Goal: Task Accomplishment & Management: Manage account settings

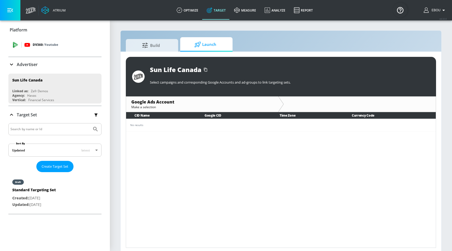
click at [58, 48] on div "DV360: Youtube" at bounding box center [54, 45] width 93 height 16
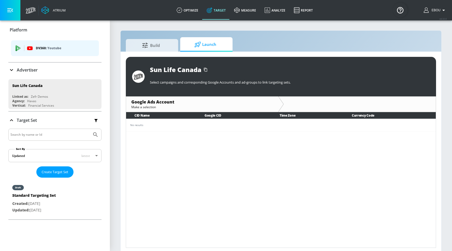
click at [59, 50] on p "Youtube" at bounding box center [54, 47] width 14 height 5
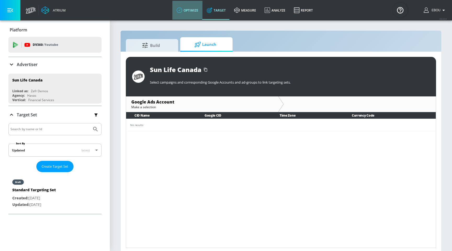
click at [196, 11] on link "optimize" at bounding box center [187, 10] width 30 height 19
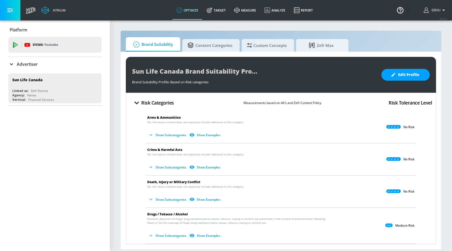
click at [35, 66] on p "Advertiser" at bounding box center [27, 64] width 21 height 6
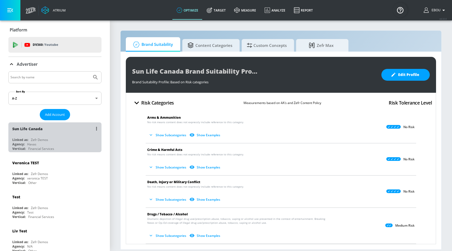
click at [56, 145] on div "Agency: Havas" at bounding box center [56, 144] width 88 height 4
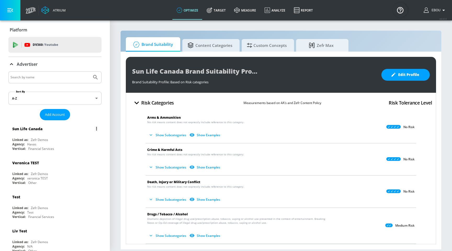
click at [98, 128] on button "list of Advertiser" at bounding box center [96, 128] width 7 height 7
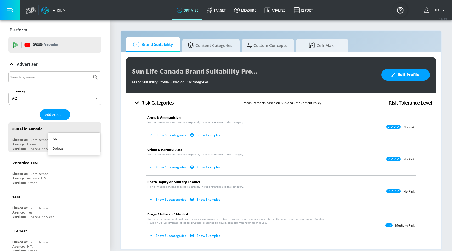
click at [80, 139] on li "Edit" at bounding box center [74, 138] width 52 height 9
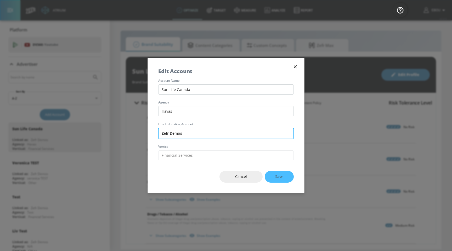
click at [212, 132] on input "Zefr Demos" at bounding box center [225, 133] width 135 height 11
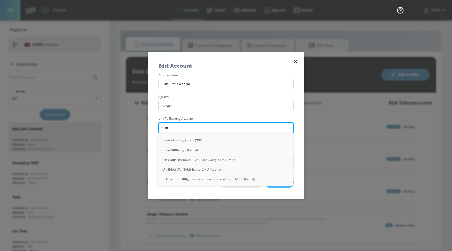
type input "sunl"
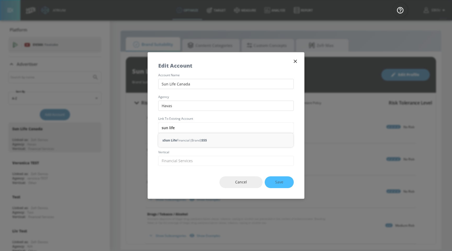
type input "sun life"
click at [294, 61] on icon "button" at bounding box center [295, 61] width 6 height 6
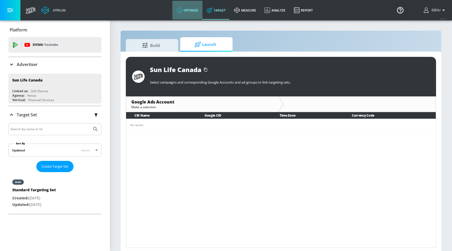
click at [189, 14] on link "optimize" at bounding box center [187, 10] width 30 height 19
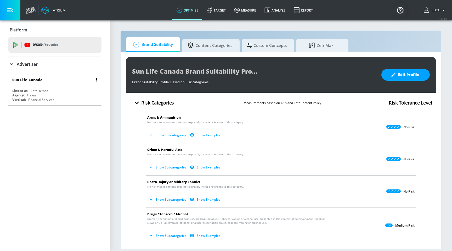
click at [60, 93] on div "Agency: Havas" at bounding box center [56, 95] width 88 height 4
click at [64, 93] on div "Agency: Havas" at bounding box center [56, 95] width 88 height 4
click at [97, 78] on button "button" at bounding box center [96, 79] width 7 height 7
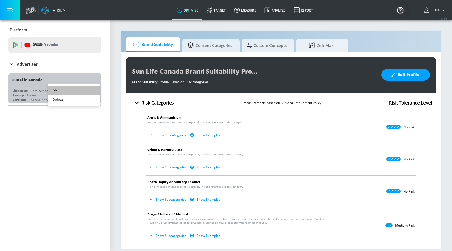
click at [82, 89] on li "Edit" at bounding box center [74, 90] width 52 height 9
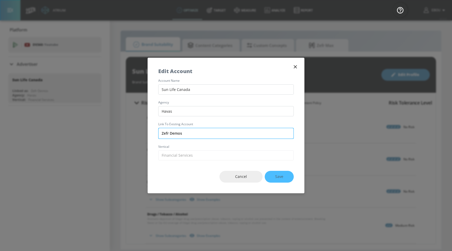
click at [197, 132] on input "Zefr Demos" at bounding box center [225, 133] width 135 height 11
paste input "Sun Life Canada"
type input "Sun Life Canada"
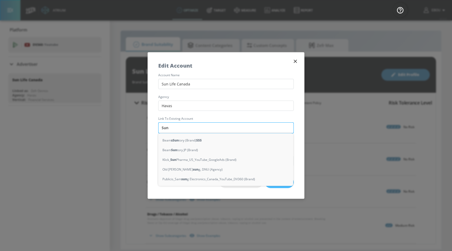
type input "SunL"
type input "Life"
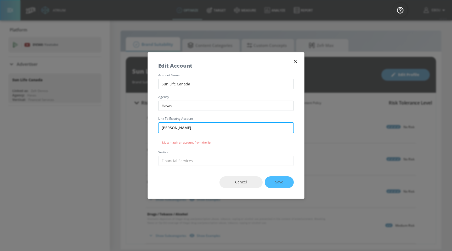
type input "Sun Liee"
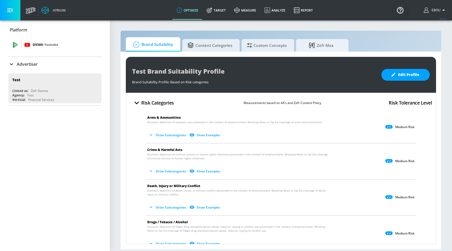
click at [55, 46] on p "Youtube" at bounding box center [51, 44] width 14 height 5
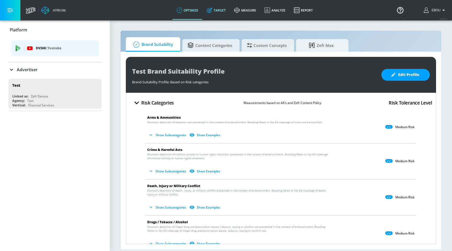
click at [222, 9] on link "Target" at bounding box center [215, 10] width 27 height 19
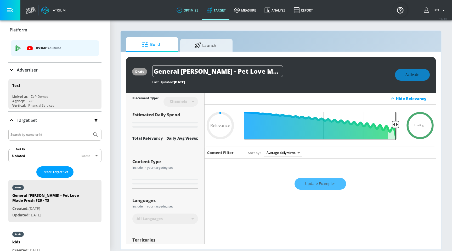
type input "0.05"
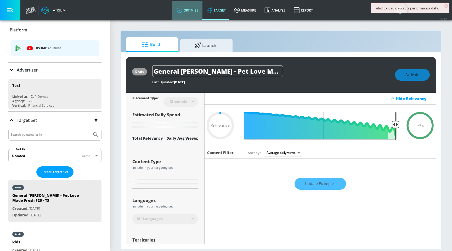
click at [194, 14] on link "optimize" at bounding box center [187, 10] width 30 height 19
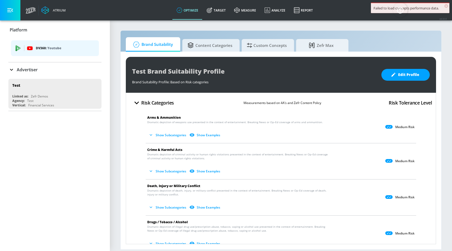
click at [28, 66] on div "Advertiser" at bounding box center [22, 69] width 29 height 6
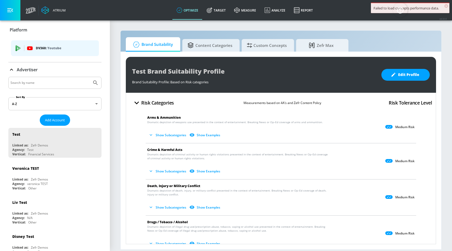
click at [49, 87] on div at bounding box center [54, 83] width 93 height 12
click at [47, 84] on input "Search by name" at bounding box center [49, 82] width 79 height 7
paste input "Sun Life Canada"
type input "Sun Life Canada"
click at [90, 77] on button "Submit Search" at bounding box center [96, 83] width 12 height 12
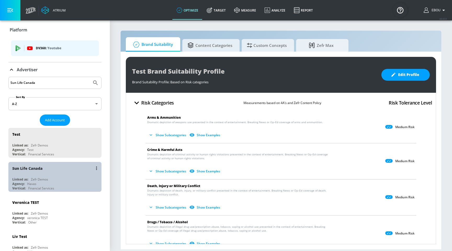
click at [76, 176] on div "Sun Life Canada Linked as: Zefr Demos Agency: Havas Vertical: Financial Services" at bounding box center [54, 177] width 93 height 30
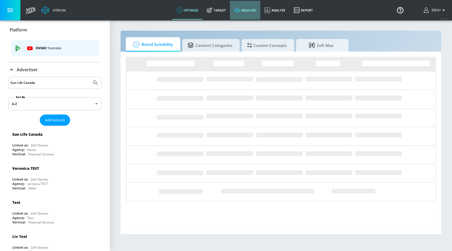
click at [245, 12] on link "measure" at bounding box center [245, 10] width 30 height 19
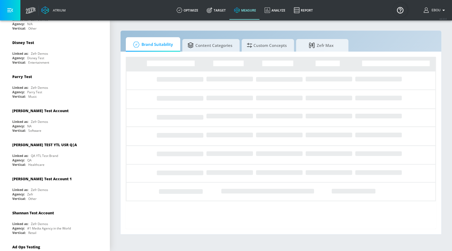
scroll to position [232, 0]
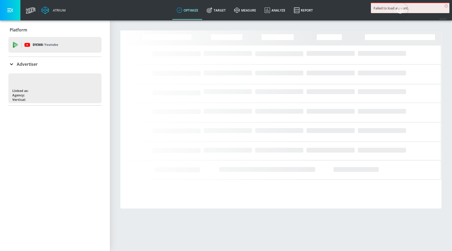
click at [29, 64] on p "Advertiser" at bounding box center [27, 64] width 21 height 6
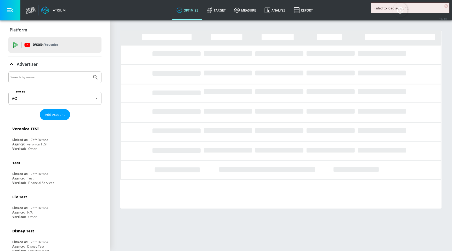
click at [31, 78] on input "Search by name" at bounding box center [49, 77] width 79 height 7
paste input "Paramount Canada (SparkFoundry)"
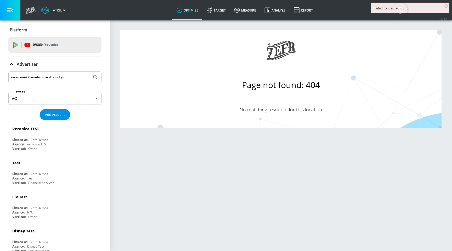
click at [90, 71] on button "Submit Search" at bounding box center [96, 77] width 12 height 12
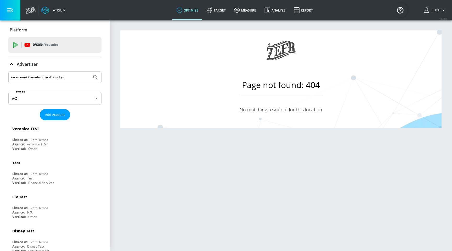
click at [80, 78] on input "Paramount Canada (SparkFoundry)" at bounding box center [49, 77] width 79 height 7
type input "Paramount Canada"
click at [90, 71] on button "Submit Search" at bounding box center [96, 77] width 12 height 12
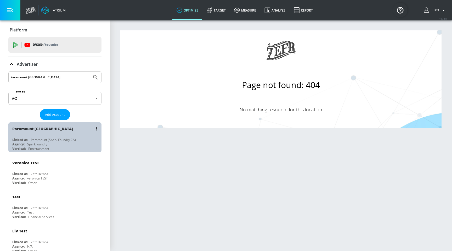
click at [60, 143] on div "Agency: SparkFoundry" at bounding box center [56, 144] width 88 height 4
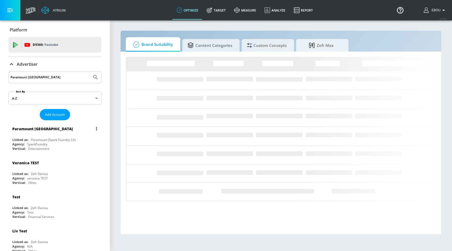
click at [97, 129] on button "list of Advertiser" at bounding box center [96, 128] width 7 height 7
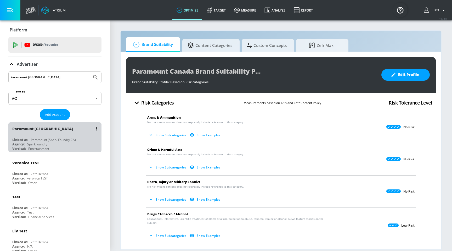
drag, startPoint x: 78, startPoint y: 139, endPoint x: 92, endPoint y: 128, distance: 16.8
click at [92, 128] on div "Paramount Canada Linked as: Paramount (Spark Foundry CA) Agency: SparkFoundry V…" at bounding box center [54, 137] width 93 height 30
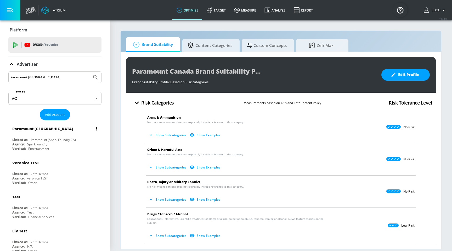
click at [99, 128] on button "list of Advertiser" at bounding box center [96, 128] width 7 height 7
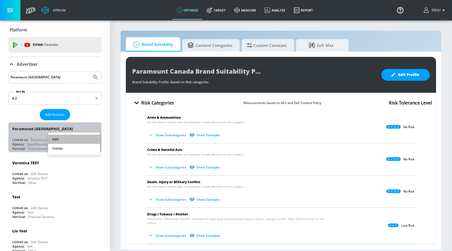
click at [82, 138] on li "Edit" at bounding box center [74, 138] width 52 height 9
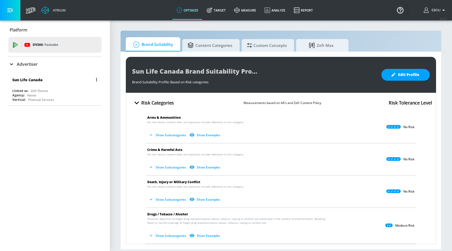
click at [78, 94] on div "Agency: Havas" at bounding box center [56, 95] width 88 height 4
click at [96, 81] on button "button" at bounding box center [96, 79] width 7 height 7
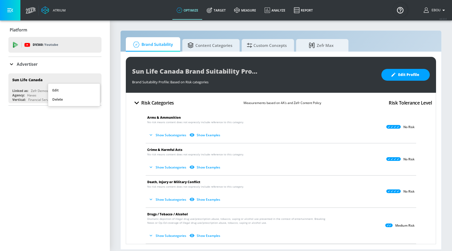
click at [88, 89] on li "Edit" at bounding box center [74, 90] width 52 height 9
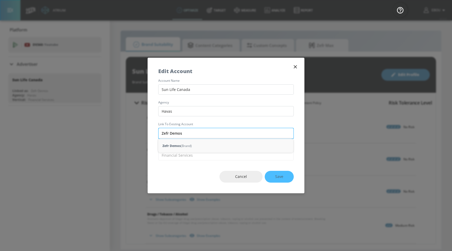
click at [192, 134] on input "Zefr Demos" at bounding box center [225, 133] width 135 height 11
paste input "Sun Life Canada"
type input "Sun Life Canada"
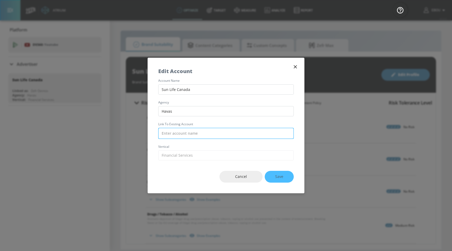
click at [190, 134] on input "text" at bounding box center [225, 133] width 135 height 11
click at [190, 132] on input "text" at bounding box center [225, 133] width 135 height 11
click at [186, 132] on input "text" at bounding box center [225, 133] width 135 height 11
paste input "Sun Life Canada"
type input "Sun Life Canada"
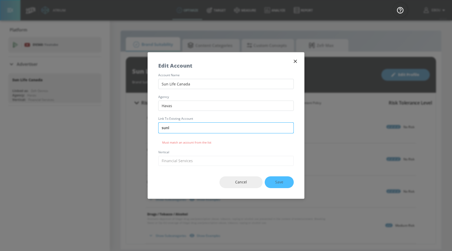
type input "sunli"
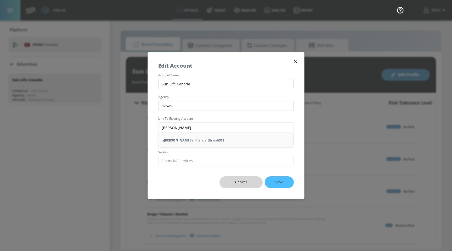
type input "Sun li"
click at [232, 179] on span "Cancel" at bounding box center [241, 182] width 22 height 7
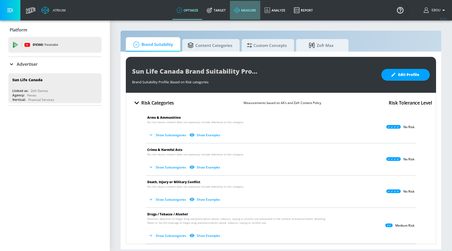
click at [249, 9] on link "measure" at bounding box center [245, 10] width 30 height 19
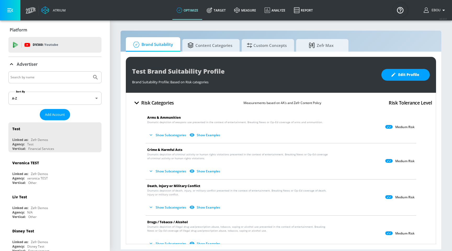
click at [61, 75] on input "Search by name" at bounding box center [49, 77] width 79 height 7
click at [60, 78] on input "Search by name" at bounding box center [49, 77] width 79 height 7
type input "sun life canada"
click at [90, 71] on button "Submit Search" at bounding box center [96, 77] width 12 height 12
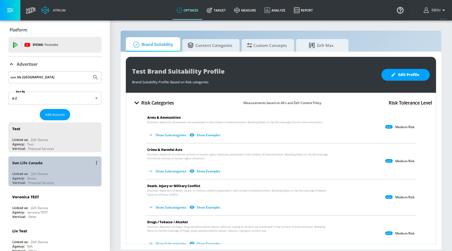
click at [54, 173] on div "Linked as: Zefr Demos" at bounding box center [56, 173] width 88 height 4
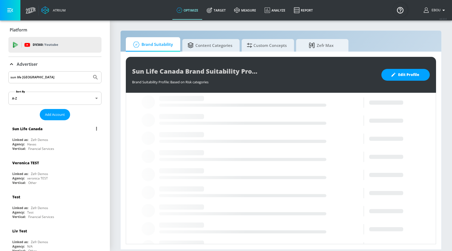
click at [99, 127] on button "list of Advertiser" at bounding box center [96, 128] width 7 height 7
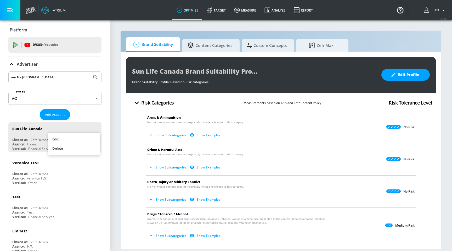
click at [70, 140] on li "Edit" at bounding box center [74, 138] width 52 height 9
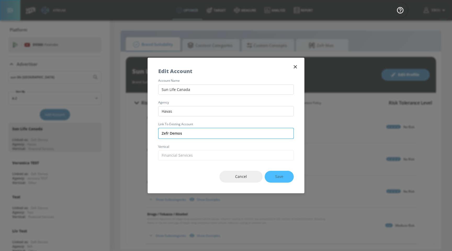
click at [197, 138] on input "Zefr Demos" at bounding box center [225, 133] width 135 height 11
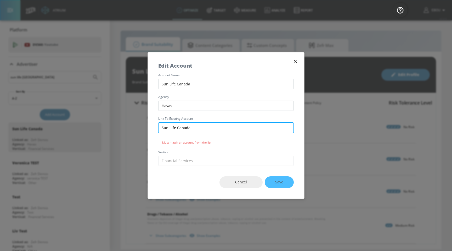
click at [201, 130] on input "Sun Life Canada" at bounding box center [225, 127] width 135 height 11
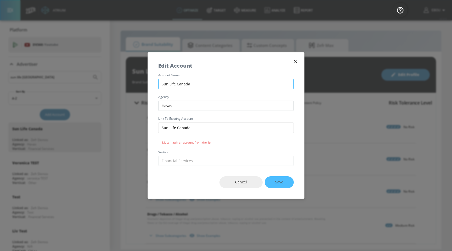
type input "Sun Life Canada"
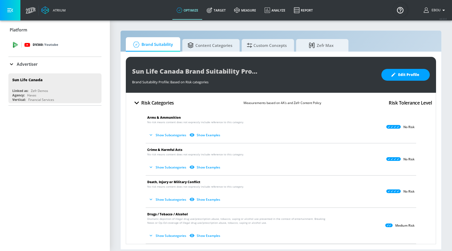
drag, startPoint x: 74, startPoint y: 94, endPoint x: 85, endPoint y: 52, distance: 43.5
click at [85, 53] on div "Platform DV360: Youtube DV360: Youtube Advertiser Sort By A-Z asc ​ Add Account…" at bounding box center [55, 63] width 110 height 87
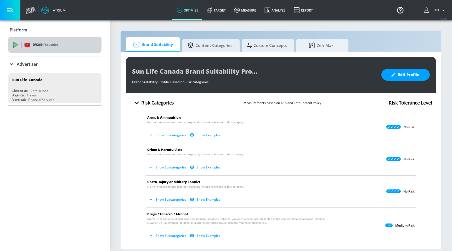
click at [69, 43] on div "DV360: Youtube" at bounding box center [60, 45] width 73 height 6
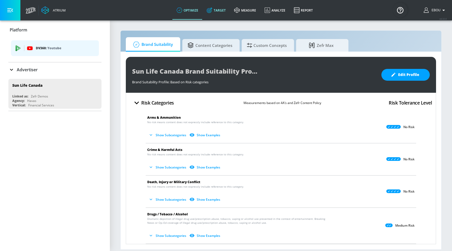
click at [222, 8] on link "Target" at bounding box center [215, 10] width 27 height 19
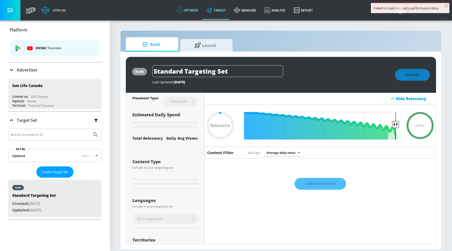
type input "0.05"
click at [194, 11] on link "optimize" at bounding box center [187, 10] width 30 height 19
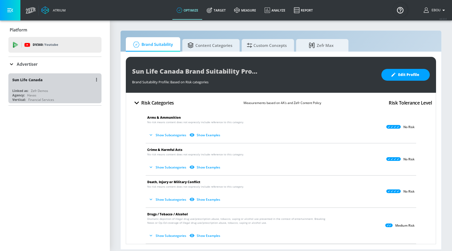
click at [78, 93] on div "Agency: Havas" at bounding box center [56, 95] width 88 height 4
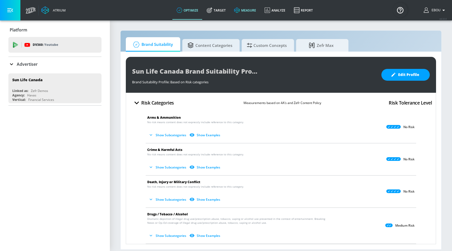
click at [248, 13] on link "measure" at bounding box center [245, 10] width 30 height 19
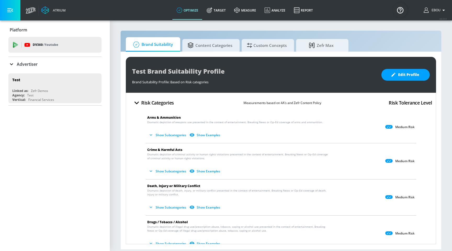
click at [15, 64] on div "Advertiser" at bounding box center [22, 64] width 29 height 6
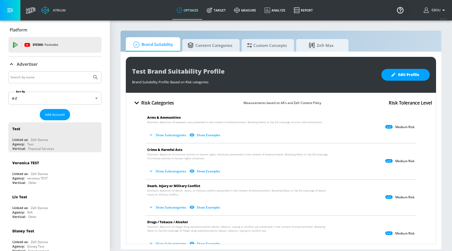
click at [36, 79] on input "Search by name" at bounding box center [49, 77] width 79 height 7
paste input "Canada"
type input "C"
type input "Sun Life Canada"
click at [90, 71] on button "Submit Search" at bounding box center [96, 77] width 12 height 12
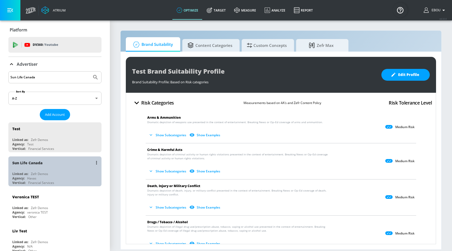
click at [64, 171] on div "Linked as: Zefr Demos" at bounding box center [56, 173] width 88 height 4
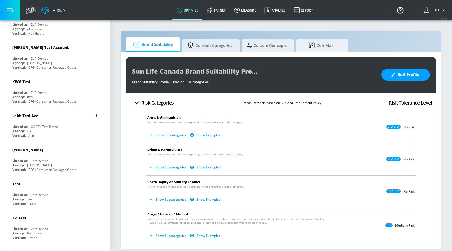
scroll to position [486, 0]
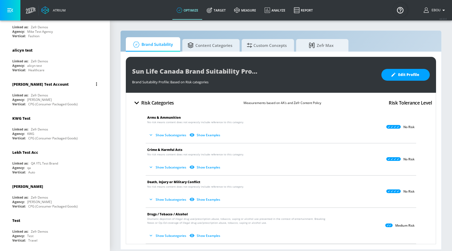
click at [71, 102] on div "CPG (Consumer Packaged Goods)" at bounding box center [52, 104] width 49 height 4
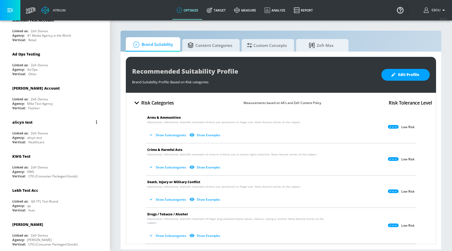
scroll to position [445, 0]
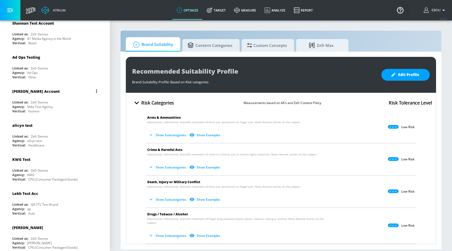
click at [97, 87] on button "list of Advertiser" at bounding box center [96, 90] width 7 height 7
click at [69, 205] on div at bounding box center [226, 125] width 452 height 251
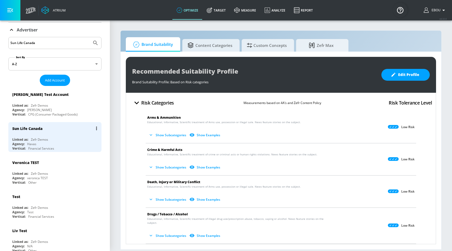
scroll to position [43, 0]
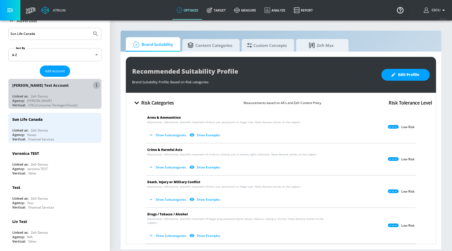
click at [95, 87] on button "list of Advertiser" at bounding box center [96, 84] width 7 height 7
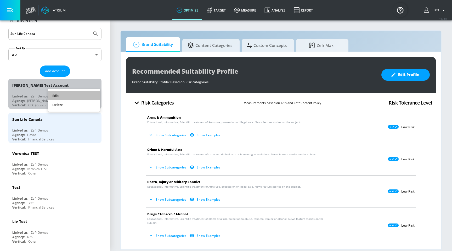
click at [82, 96] on li "Edit" at bounding box center [74, 95] width 52 height 9
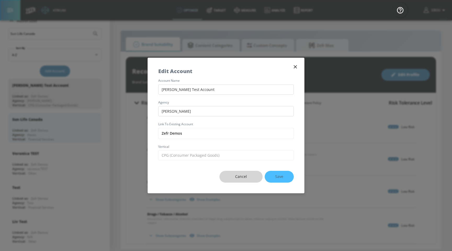
click at [240, 175] on span "Cancel" at bounding box center [241, 176] width 22 height 7
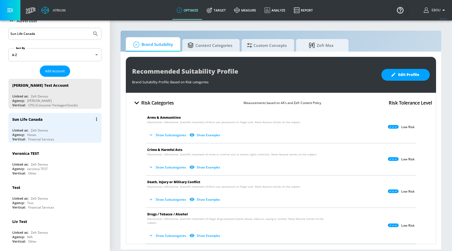
click at [60, 124] on div "Sun Life Canada" at bounding box center [56, 119] width 88 height 13
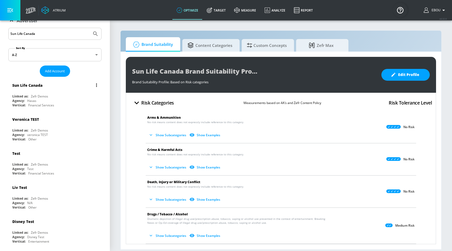
click at [98, 87] on button "list of Advertiser" at bounding box center [96, 84] width 7 height 7
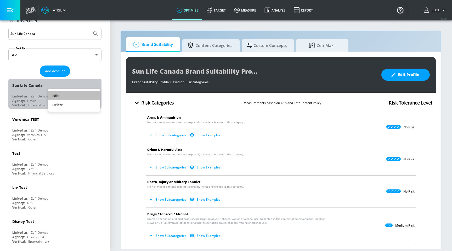
click at [83, 94] on li "Edit" at bounding box center [74, 95] width 52 height 9
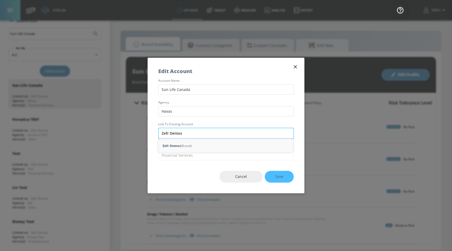
click at [192, 134] on input "Zefr Demos" at bounding box center [225, 133] width 135 height 11
click at [190, 149] on div "account name Sun Life Canada agency Havas Link to Existing Account vertical Sel…" at bounding box center [226, 119] width 156 height 81
click at [191, 138] on input "text" at bounding box center [225, 133] width 135 height 11
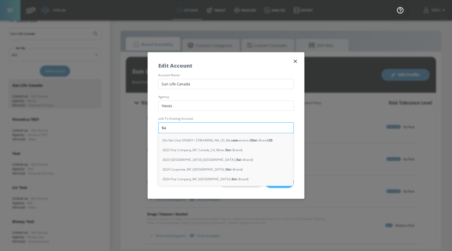
type input "Sun"
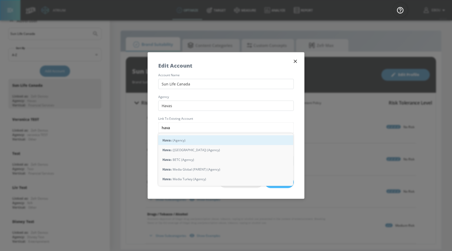
click at [201, 141] on div "Hava s (Agency)" at bounding box center [225, 140] width 135 height 10
type input "Havas (Agency)"
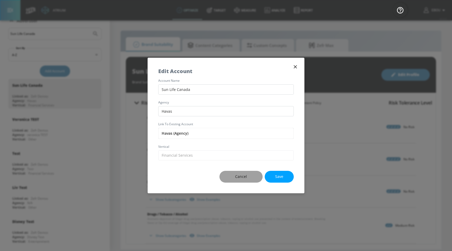
click at [233, 174] on span "Cancel" at bounding box center [241, 176] width 22 height 7
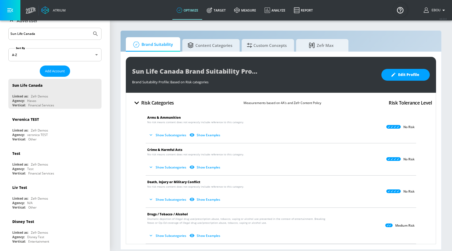
click at [64, 36] on input "Sun Life Canada" at bounding box center [49, 33] width 79 height 7
paste input "Paramount"
type input "Paramount++"
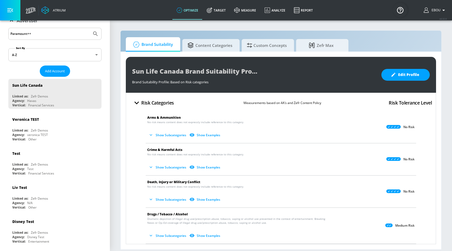
click at [90, 28] on button "Submit Search" at bounding box center [96, 34] width 12 height 12
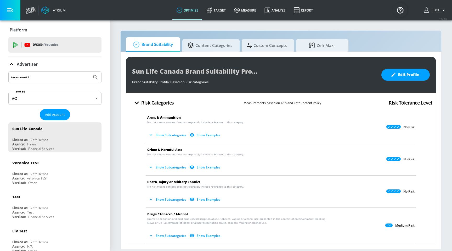
click at [61, 77] on input "Paramount++" at bounding box center [49, 77] width 79 height 7
click at [90, 71] on button "Submit Search" at bounding box center [96, 77] width 12 height 12
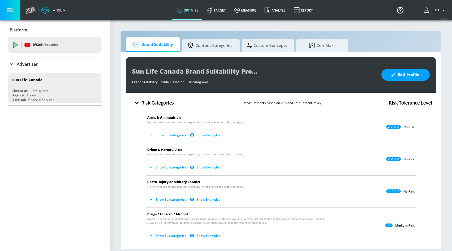
click at [52, 64] on div "Advertiser" at bounding box center [54, 64] width 93 height 6
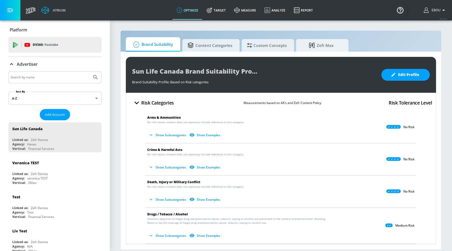
click at [49, 75] on input "Search by name" at bounding box center [49, 77] width 79 height 7
paste input "Paramount"
type input "Paramount"
click at [90, 71] on button "Submit Search" at bounding box center [96, 77] width 12 height 12
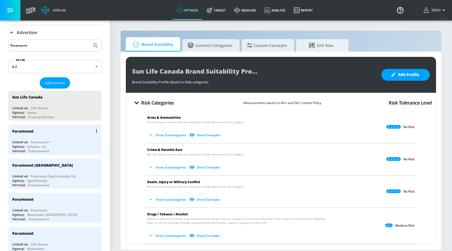
scroll to position [39, 0]
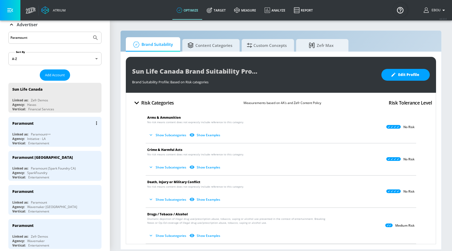
click at [65, 138] on div "Agency: Initiative - LA" at bounding box center [56, 138] width 88 height 4
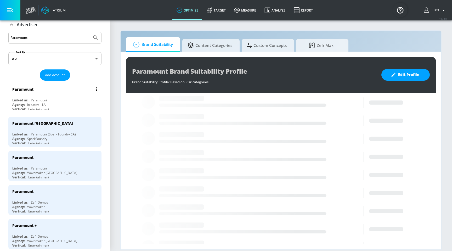
click at [56, 99] on div "Linked as: Paramount++" at bounding box center [56, 100] width 88 height 4
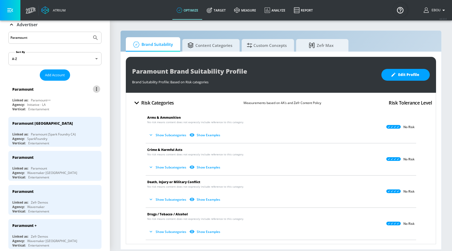
click at [96, 89] on icon "list of Advertiser" at bounding box center [96, 89] width 1 height 4
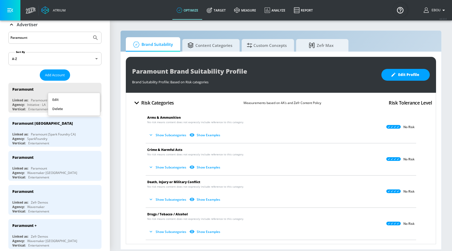
click at [80, 99] on li "Edit" at bounding box center [74, 99] width 52 height 9
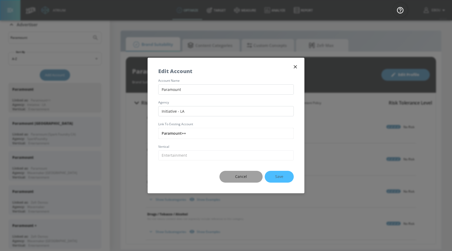
click at [237, 174] on span "Cancel" at bounding box center [241, 176] width 22 height 7
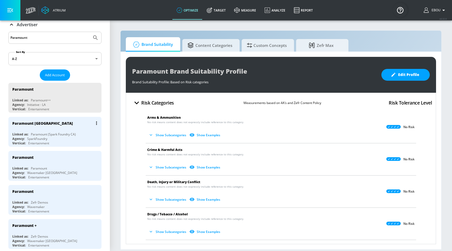
click at [95, 123] on button "list of Advertiser" at bounding box center [96, 122] width 7 height 7
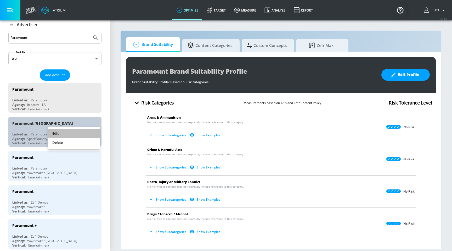
click at [81, 133] on li "Edit" at bounding box center [74, 133] width 52 height 9
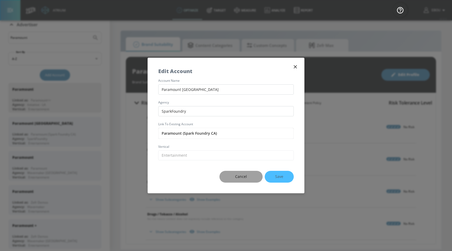
click at [249, 175] on span "Cancel" at bounding box center [241, 176] width 22 height 7
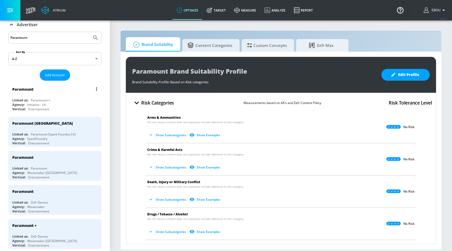
click at [66, 106] on div "Agency: Initiative - LA" at bounding box center [56, 104] width 88 height 4
click at [98, 89] on button "list of Advertiser" at bounding box center [96, 88] width 7 height 7
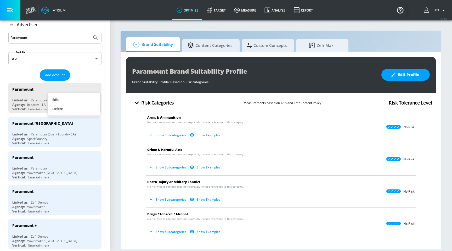
click at [50, 232] on div at bounding box center [226, 125] width 452 height 251
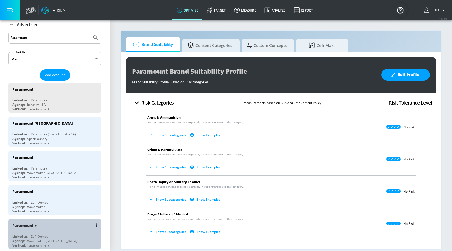
click at [43, 234] on div "Zefr Demos" at bounding box center [39, 236] width 17 height 4
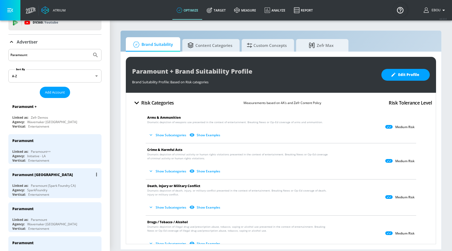
scroll to position [16, 0]
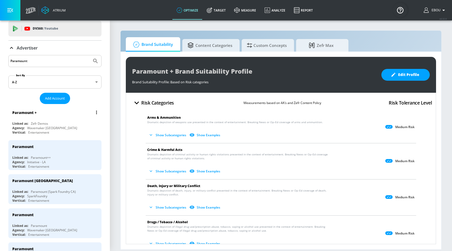
click at [96, 113] on icon "list of Advertiser" at bounding box center [96, 112] width 1 height 4
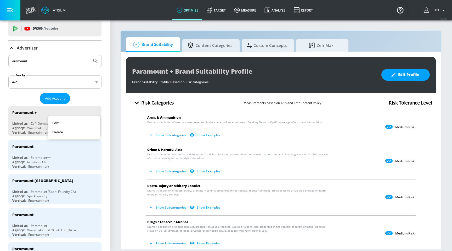
click at [83, 123] on li "Edit" at bounding box center [74, 122] width 52 height 9
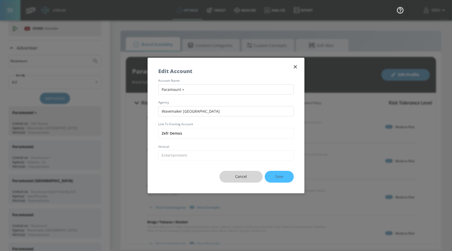
click at [246, 175] on span "Cancel" at bounding box center [241, 176] width 22 height 7
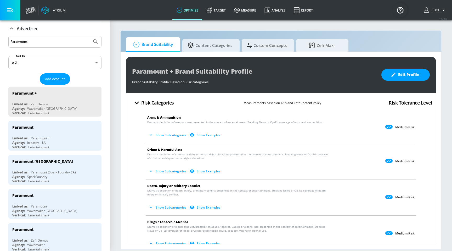
scroll to position [38, 0]
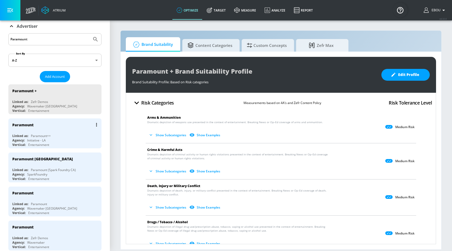
click at [96, 124] on icon "list of Advertiser" at bounding box center [96, 125] width 1 height 4
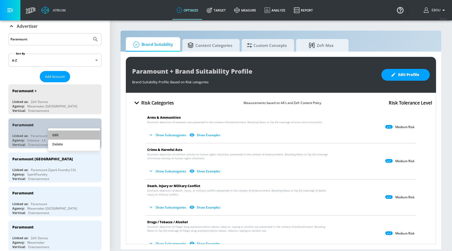
click at [81, 134] on li "Edit" at bounding box center [74, 134] width 52 height 9
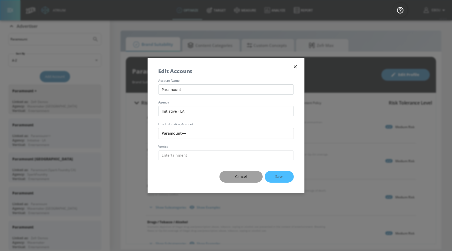
click at [233, 176] on span "Cancel" at bounding box center [241, 176] width 22 height 7
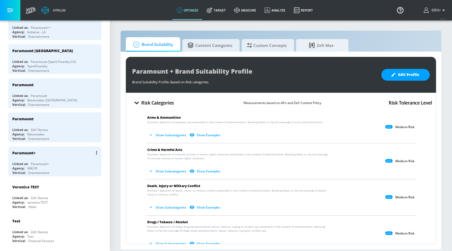
scroll to position [147, 0]
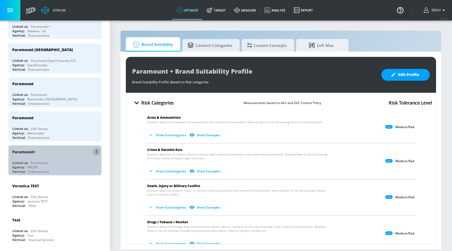
click at [96, 150] on icon "list of Advertiser" at bounding box center [96, 152] width 1 height 4
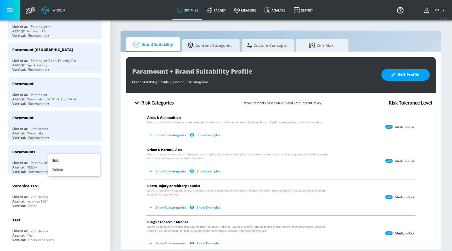
click at [83, 161] on li "Edit" at bounding box center [74, 160] width 52 height 9
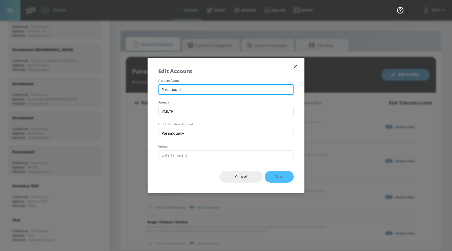
click at [197, 89] on input "Paramount+" at bounding box center [225, 89] width 135 height 10
click at [236, 173] on button "Cancel" at bounding box center [240, 177] width 43 height 12
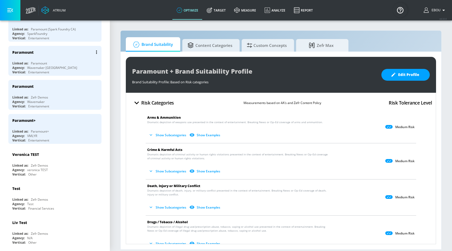
scroll to position [0, 0]
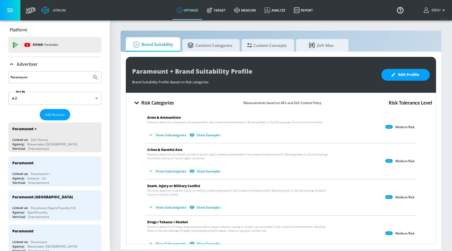
click at [52, 79] on input "Paramount" at bounding box center [49, 77] width 79 height 7
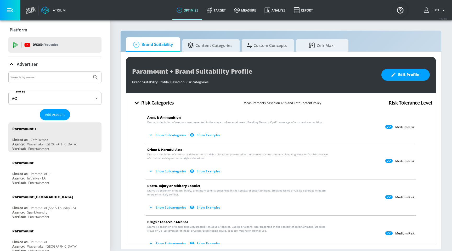
paste input "Paramount+ EMEA"
type input "Paramount+ EMEA"
click at [90, 71] on button "Submit Search" at bounding box center [96, 77] width 12 height 12
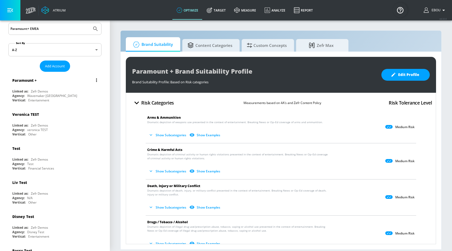
scroll to position [50, 0]
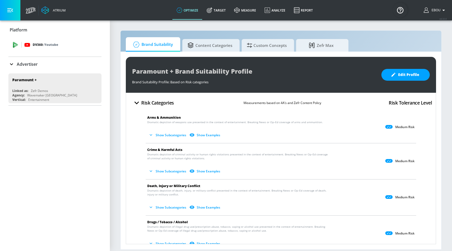
click at [61, 47] on div "DV360: Youtube" at bounding box center [60, 45] width 73 height 6
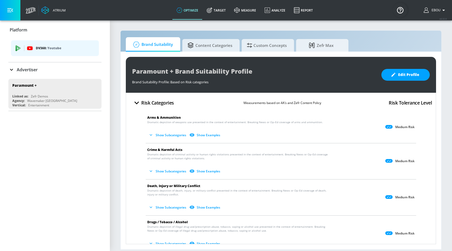
click at [18, 68] on p "Advertiser" at bounding box center [27, 70] width 21 height 6
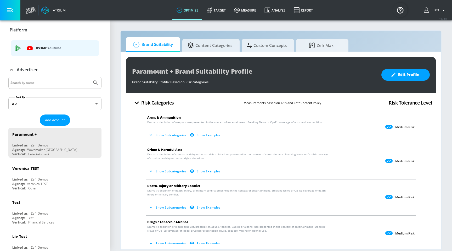
click at [35, 82] on input "Search by name" at bounding box center [49, 82] width 79 height 7
paste input "Paramount+ EMEA"
click at [96, 83] on icon "Submit Search" at bounding box center [95, 83] width 6 height 6
click at [67, 78] on div "Paramount+ EMEA" at bounding box center [54, 83] width 93 height 12
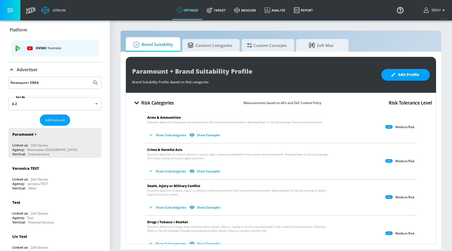
click at [76, 81] on input "Paramount+ EMEA" at bounding box center [49, 82] width 79 height 7
type input "P"
type input "Sun life canada"
click at [90, 77] on button "Submit Search" at bounding box center [96, 83] width 12 height 12
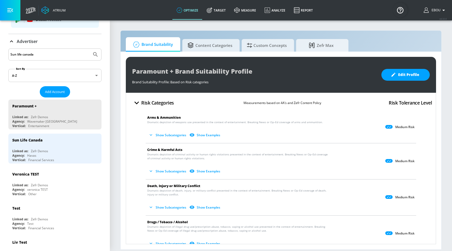
scroll to position [34, 0]
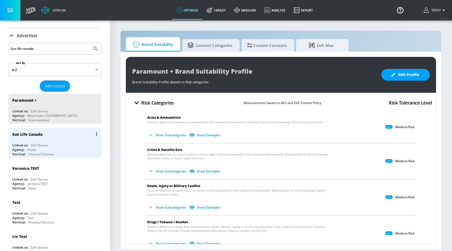
click at [72, 146] on div "Linked as: Zefr Demos" at bounding box center [56, 145] width 88 height 4
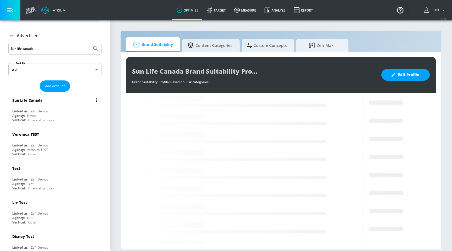
scroll to position [36, 0]
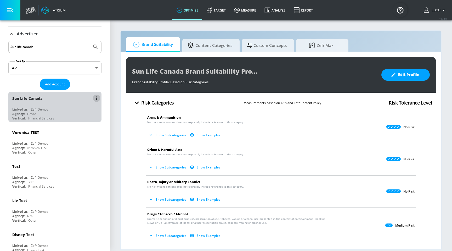
click at [96, 98] on icon "list of Advertiser" at bounding box center [96, 98] width 1 height 4
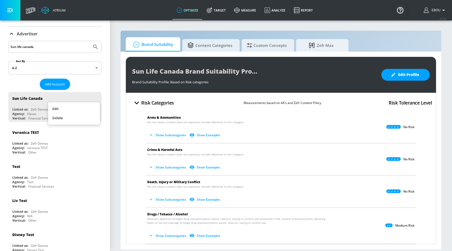
click at [91, 108] on li "Edit" at bounding box center [74, 108] width 52 height 9
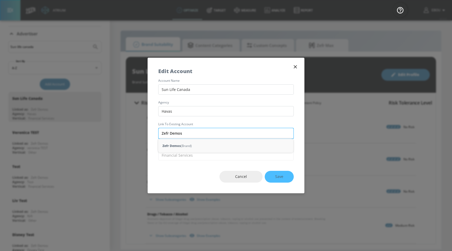
click at [191, 133] on input "Zefr Demos" at bounding box center [225, 133] width 135 height 11
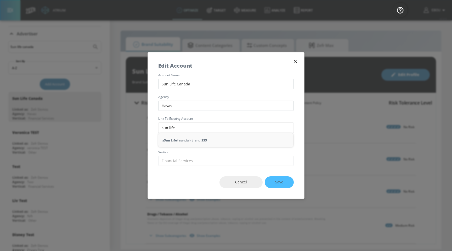
type input "sun life"
click at [180, 180] on div "Cancel Save" at bounding box center [226, 182] width 156 height 33
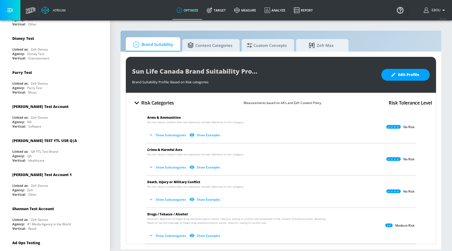
scroll to position [0, 0]
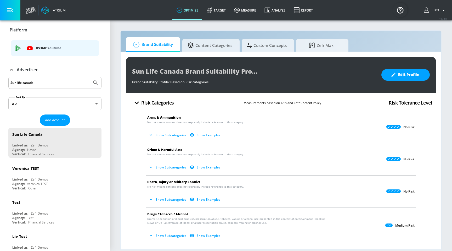
click at [52, 86] on input "Sun life canada" at bounding box center [49, 82] width 79 height 7
paste input "Paramount++"
type input "Paramount++"
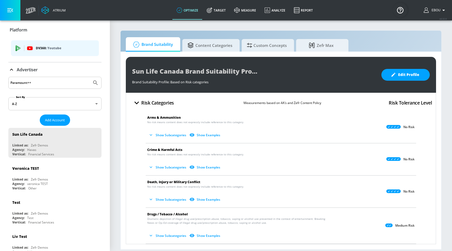
click at [90, 77] on button "Submit Search" at bounding box center [96, 83] width 12 height 12
click at [83, 85] on input "Paramount++" at bounding box center [49, 82] width 79 height 7
click at [90, 77] on button "Submit Search" at bounding box center [96, 83] width 12 height 12
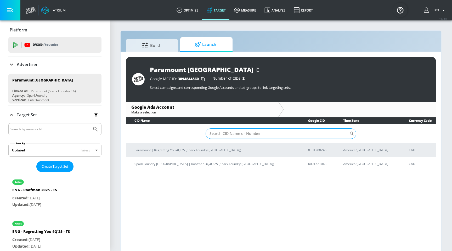
scroll to position [8, 0]
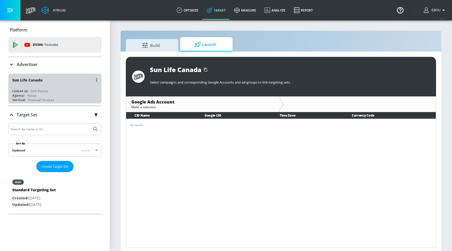
click at [83, 89] on div "Linked as: Zefr Demos" at bounding box center [56, 91] width 88 height 4
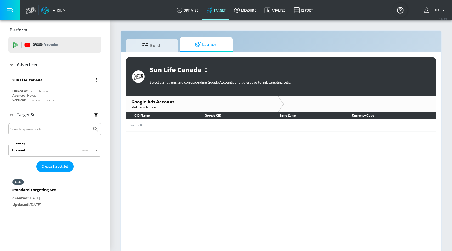
click at [94, 82] on button "button" at bounding box center [96, 79] width 7 height 7
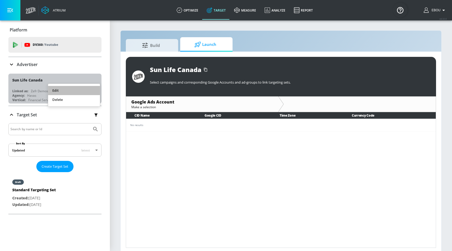
click at [86, 89] on li "Edit" at bounding box center [74, 90] width 52 height 9
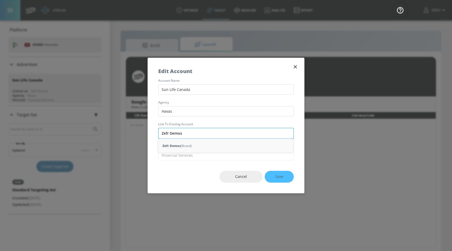
click at [165, 133] on input "Zefr Demos" at bounding box center [225, 133] width 135 height 11
click at [188, 134] on input "Zefr Demos" at bounding box center [225, 133] width 135 height 11
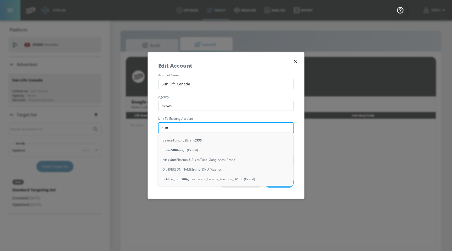
type input "sun"
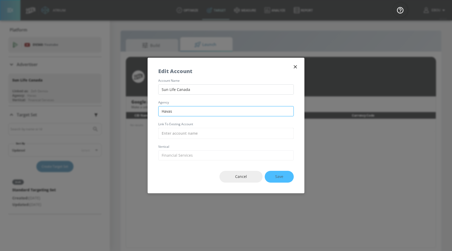
click at [225, 107] on input "Havas" at bounding box center [225, 111] width 135 height 10
click at [297, 67] on icon "button" at bounding box center [295, 67] width 6 height 6
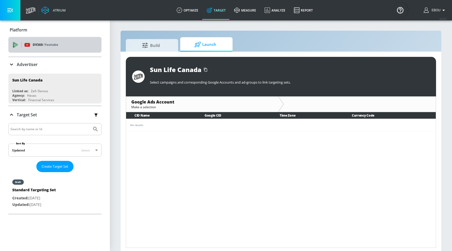
click at [44, 46] on p "DV360: Youtube" at bounding box center [45, 45] width 25 height 6
click at [39, 69] on div "Advertiser" at bounding box center [54, 64] width 93 height 15
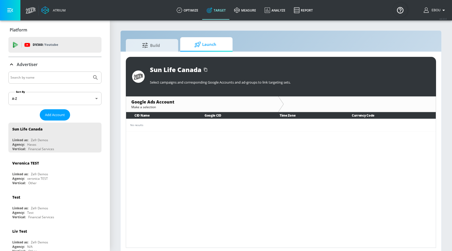
click at [41, 79] on input "Search by name" at bounding box center [49, 77] width 79 height 7
paste input "Sun Life Financial"
type input "Sun Life Financial"
click at [90, 72] on button "Submit Search" at bounding box center [96, 78] width 12 height 12
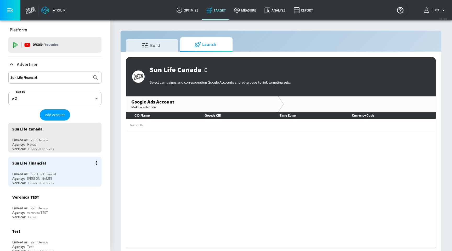
click at [95, 162] on button "list of Advertiser" at bounding box center [96, 162] width 7 height 7
click at [70, 173] on li "Edit" at bounding box center [74, 172] width 52 height 9
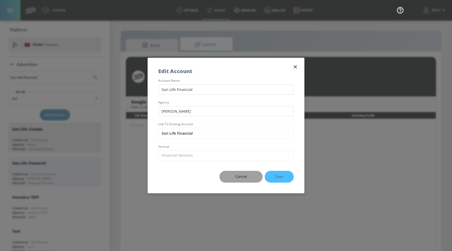
click at [240, 174] on span "Cancel" at bounding box center [241, 176] width 22 height 7
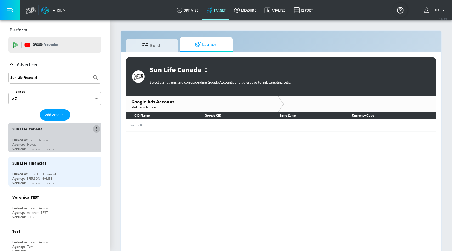
click at [96, 129] on icon "list of Advertiser" at bounding box center [96, 128] width 1 height 3
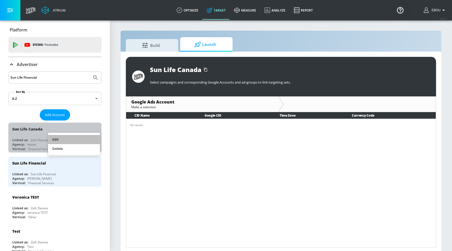
click at [77, 141] on li "Edit" at bounding box center [74, 139] width 52 height 9
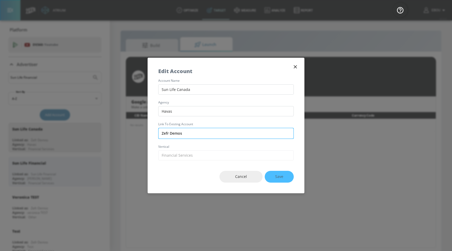
click at [228, 131] on input "Zefr Demos" at bounding box center [225, 133] width 135 height 11
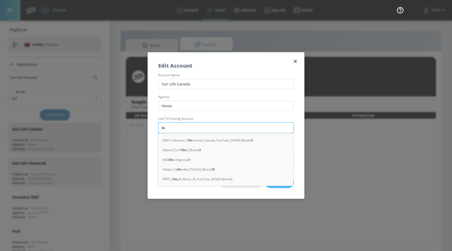
type input "lon"
type input "cana"
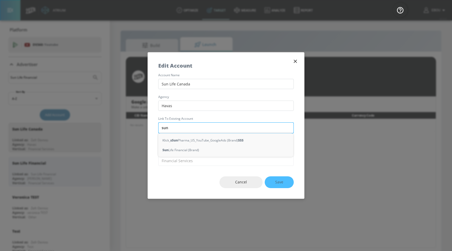
type input "sun l"
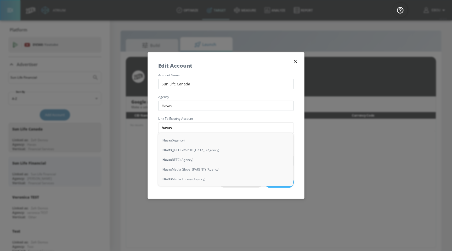
type input "havas"
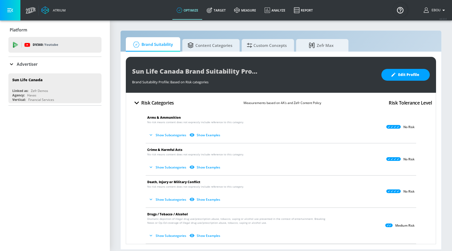
click at [37, 65] on p "Advertiser" at bounding box center [27, 64] width 21 height 6
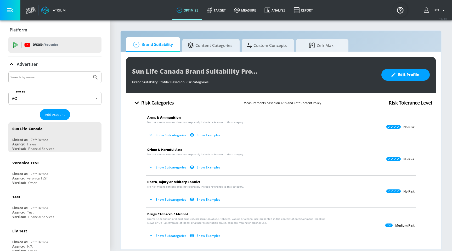
click at [46, 78] on input "Search by name" at bounding box center [49, 77] width 79 height 7
paste input "Paramount++"
click at [90, 71] on button "Submit Search" at bounding box center [96, 77] width 12 height 12
click at [64, 81] on div "Paramount++" at bounding box center [54, 77] width 93 height 12
click at [60, 77] on input "Paramount++" at bounding box center [49, 77] width 79 height 7
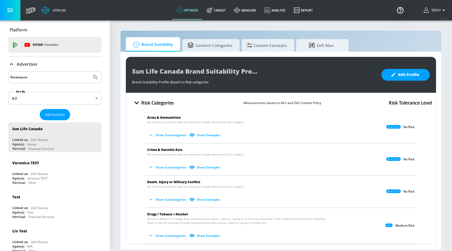
type input "Paramount"
click at [90, 71] on button "Submit Search" at bounding box center [96, 77] width 12 height 12
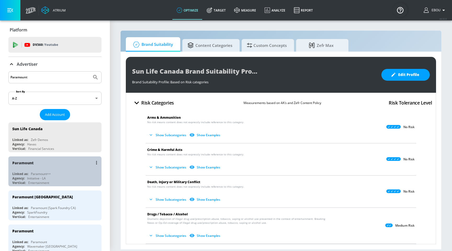
click at [64, 174] on div "Linked as: Paramount++" at bounding box center [56, 173] width 88 height 4
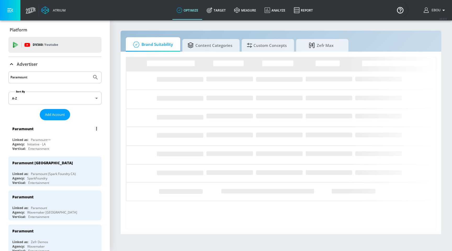
click at [97, 128] on button "list of Advertiser" at bounding box center [96, 128] width 7 height 7
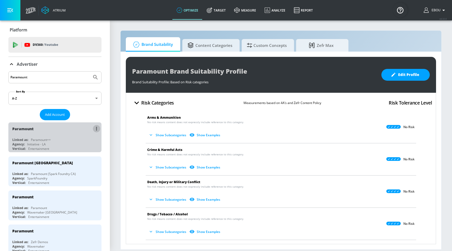
click at [98, 128] on button "list of Advertiser" at bounding box center [96, 128] width 7 height 7
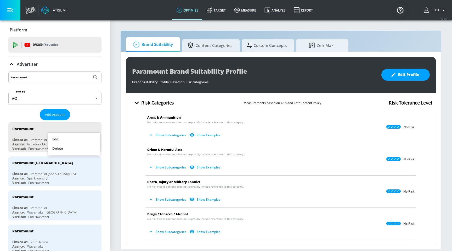
click at [87, 137] on li "Edit" at bounding box center [74, 138] width 52 height 9
